Goal: Transaction & Acquisition: Book appointment/travel/reservation

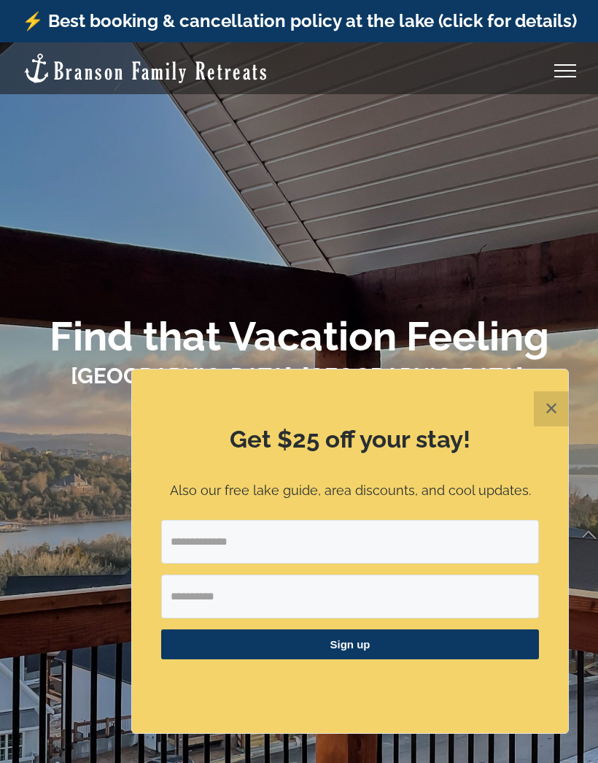
click at [561, 412] on button "✕" at bounding box center [551, 408] width 35 height 35
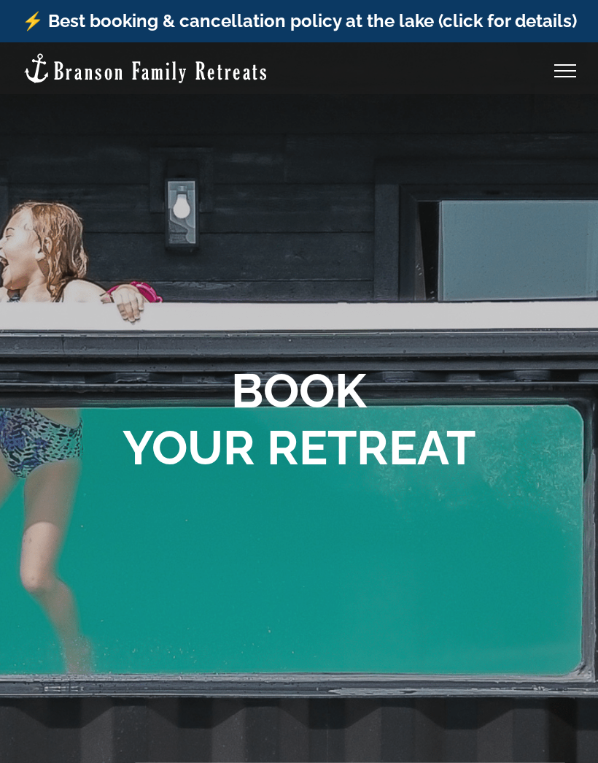
scroll to position [970, 0]
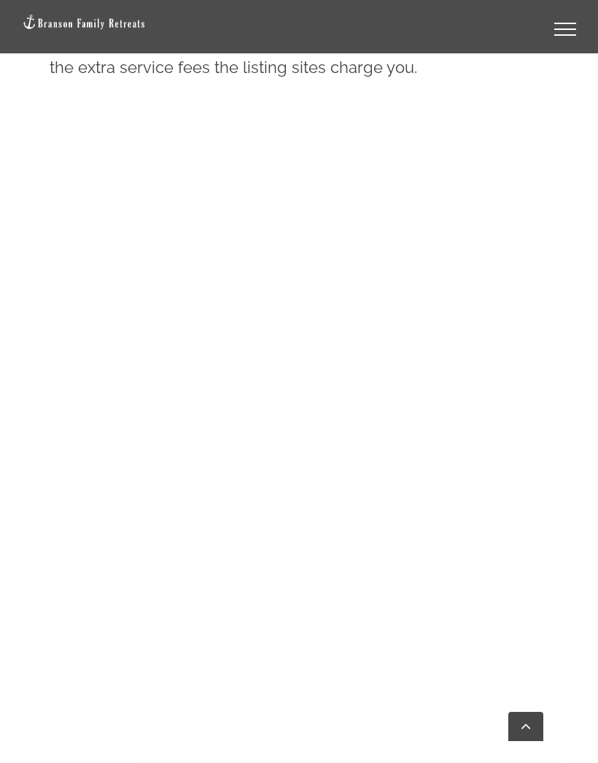
click at [568, 31] on link "Toggle Menu" at bounding box center [565, 29] width 58 height 13
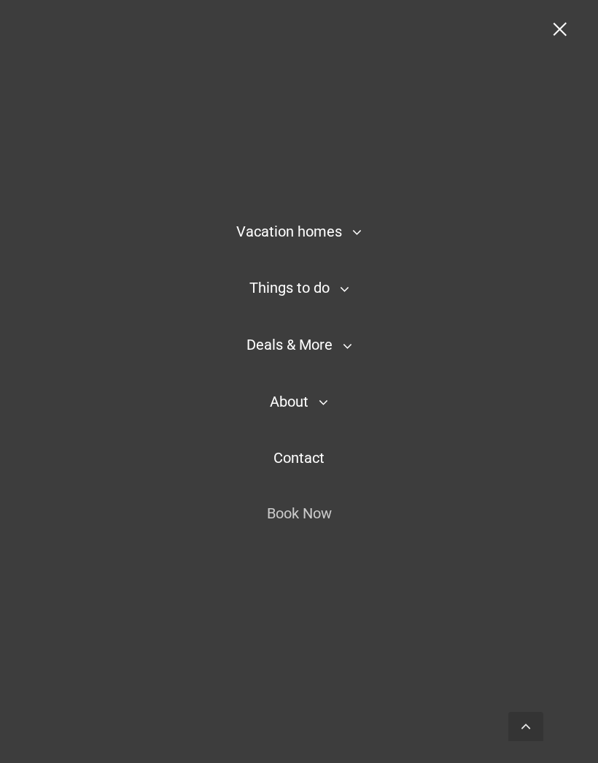
click at [355, 236] on icon "Main Menu Mobile Sticky" at bounding box center [357, 232] width 9 height 18
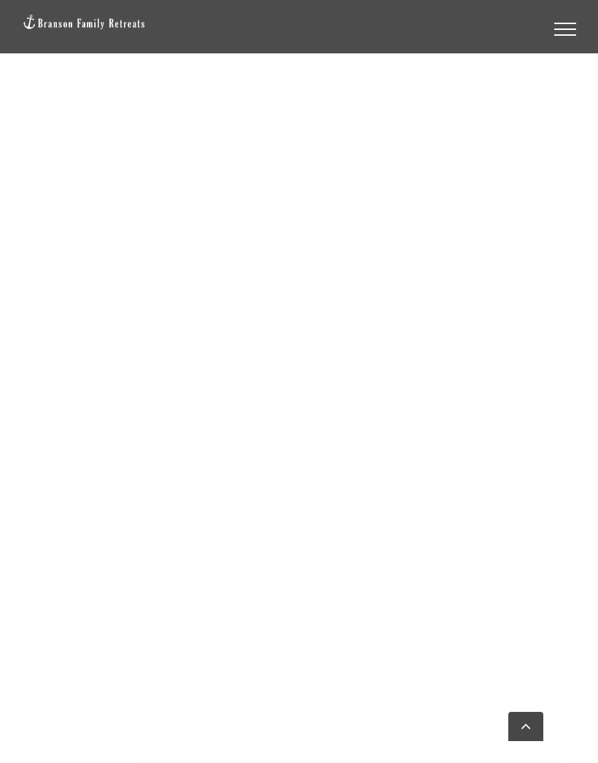
scroll to position [1284, 0]
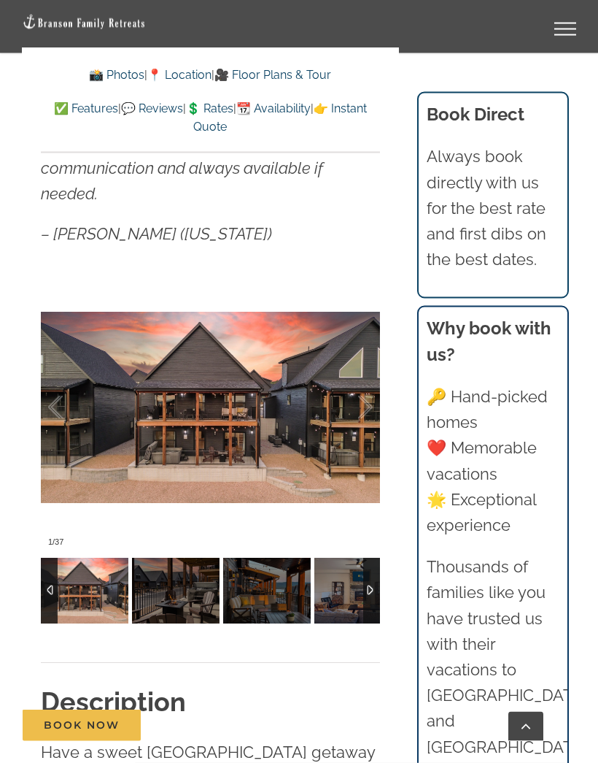
scroll to position [922, 0]
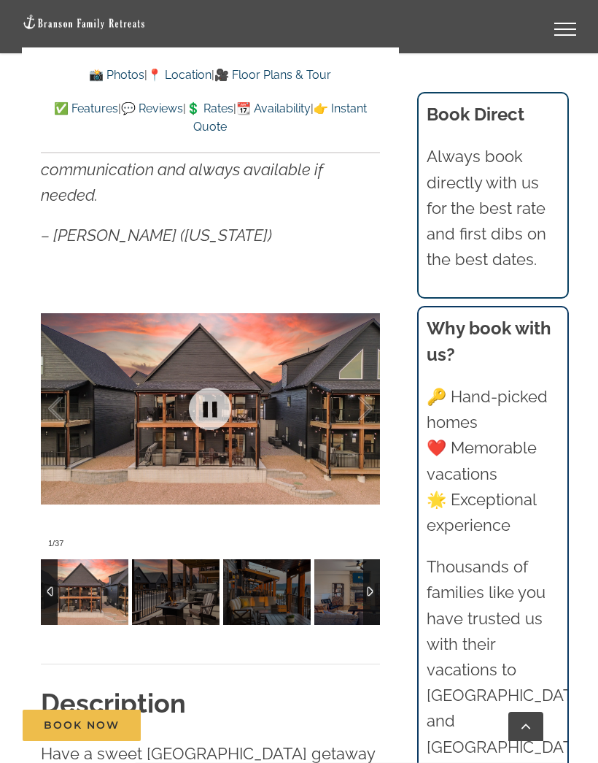
click at [223, 380] on link at bounding box center [210, 409] width 58 height 58
click at [220, 389] on link at bounding box center [210, 409] width 58 height 58
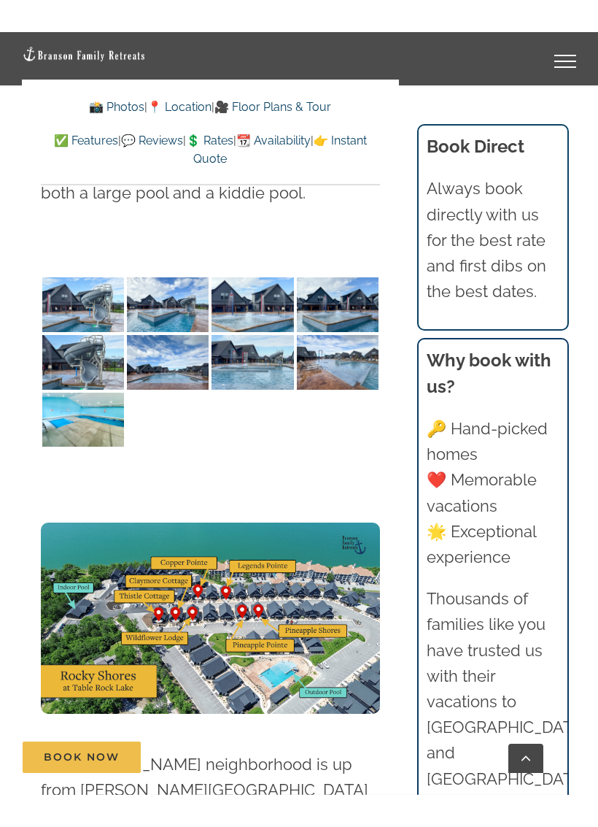
scroll to position [3937, 0]
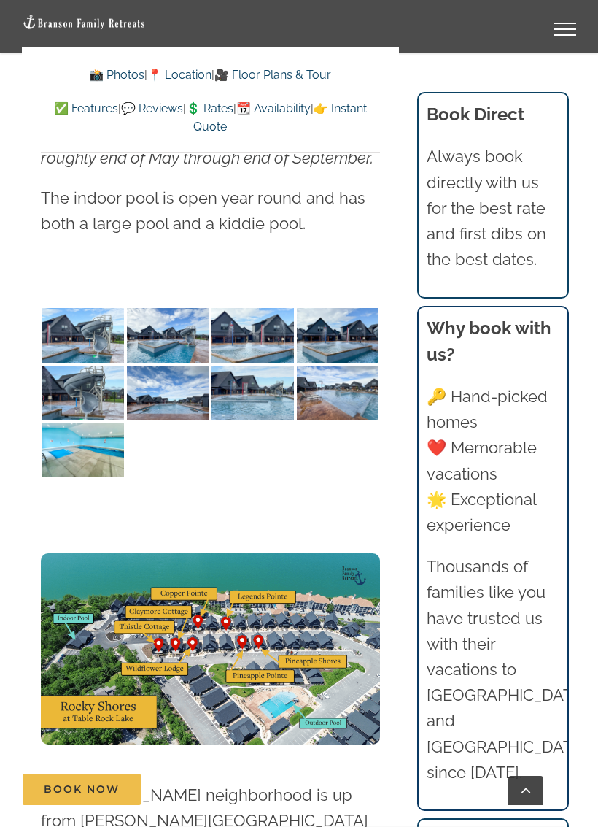
click at [242, 553] on img at bounding box center [210, 648] width 339 height 191
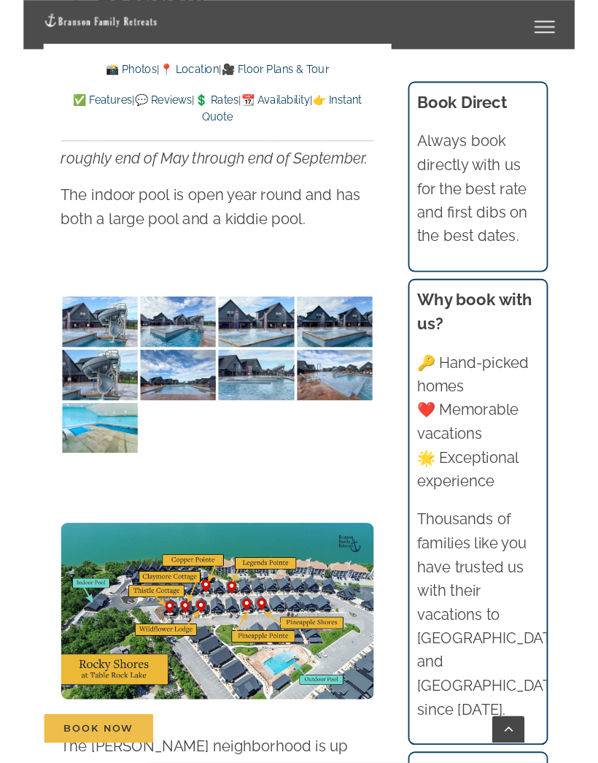
scroll to position [3923, 0]
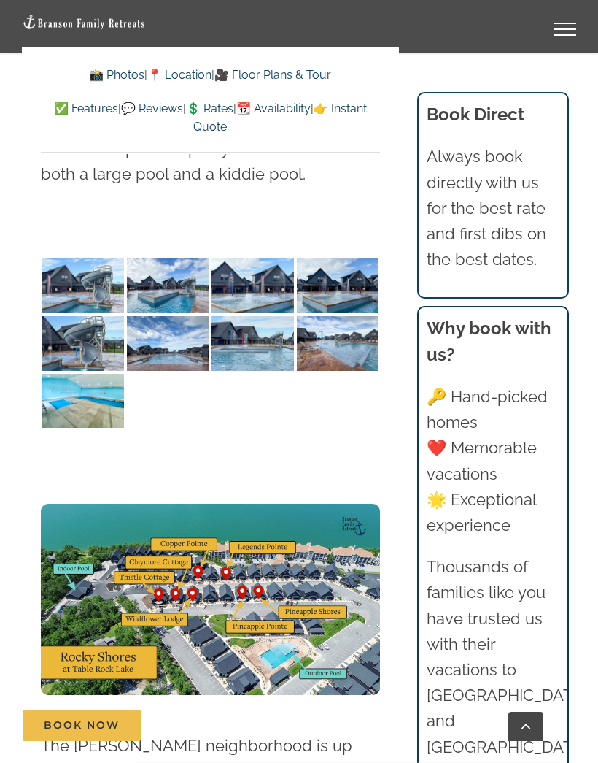
click at [337, 504] on img at bounding box center [210, 599] width 339 height 191
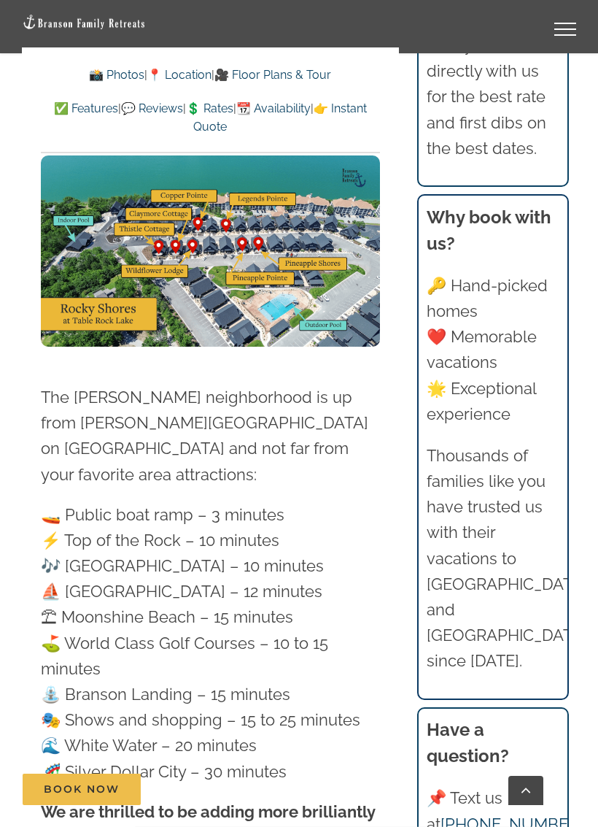
scroll to position [4269, 0]
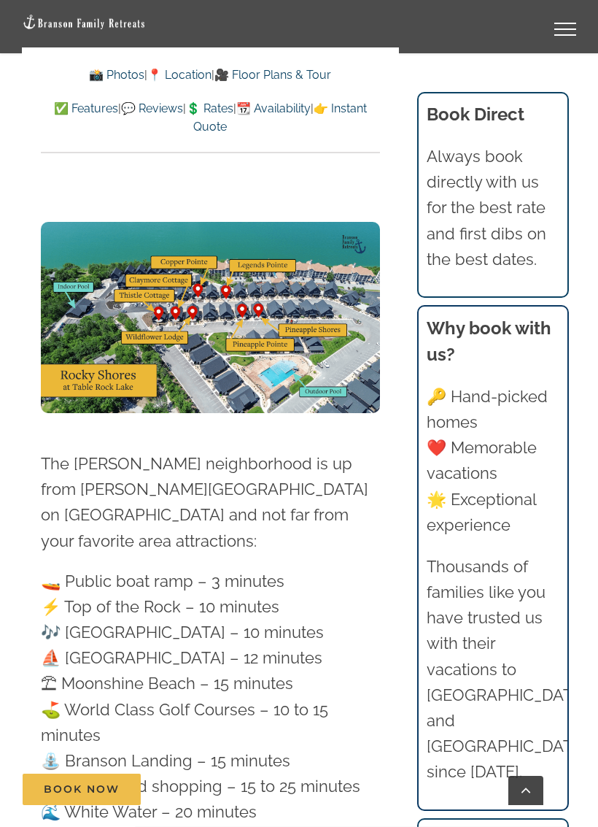
click at [258, 569] on p "🚤 Public boat ramp – 3 minutes ⚡️ Top of the Rock – 10 minutes 🎶 [GEOGRAPHIC_DA…" at bounding box center [210, 710] width 339 height 282
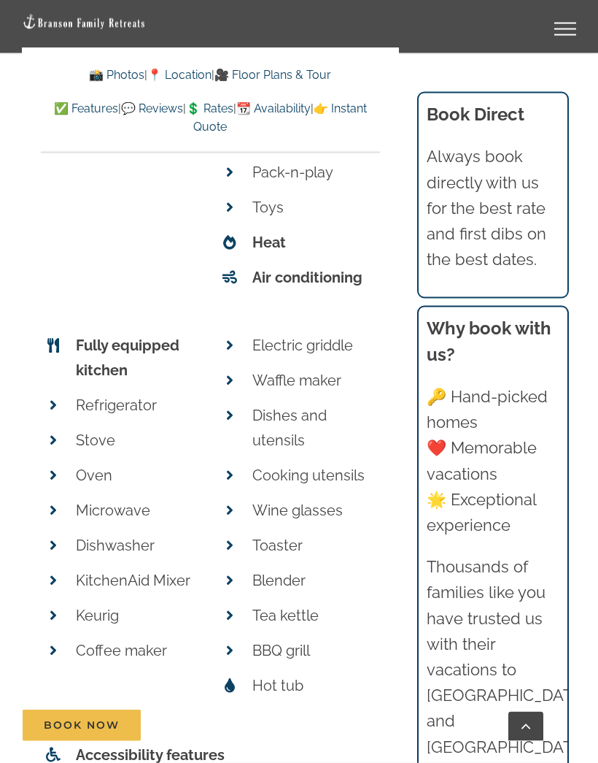
scroll to position [6240, 0]
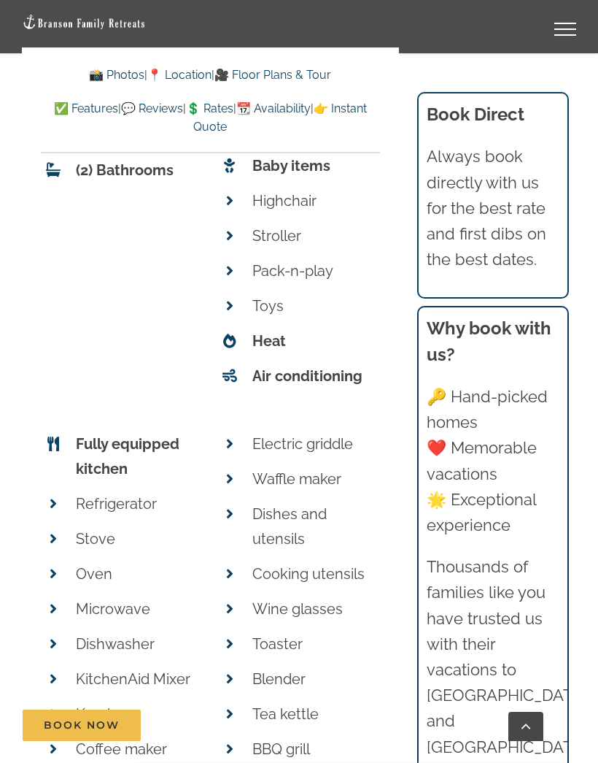
click at [99, 69] on link "📸 Photos" at bounding box center [116, 75] width 55 height 14
